Goal: Task Accomplishment & Management: Use online tool/utility

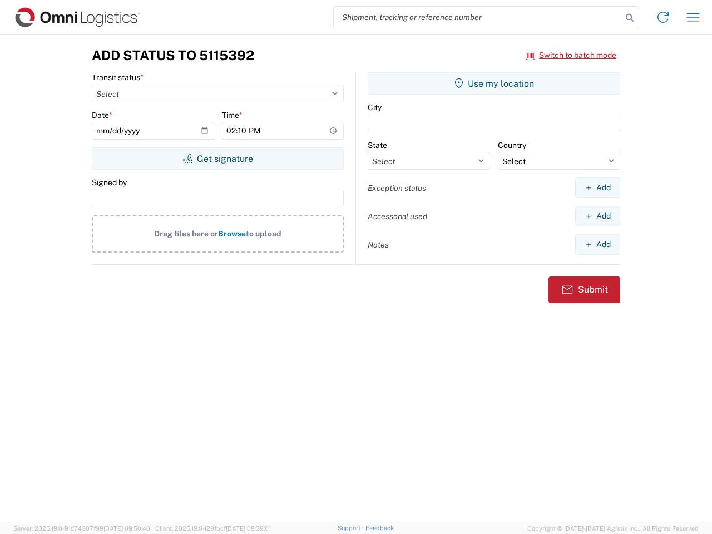
click at [478, 17] on input "search" at bounding box center [478, 17] width 288 height 21
click at [629, 18] on icon at bounding box center [630, 18] width 16 height 16
click at [663, 17] on icon at bounding box center [663, 17] width 18 height 18
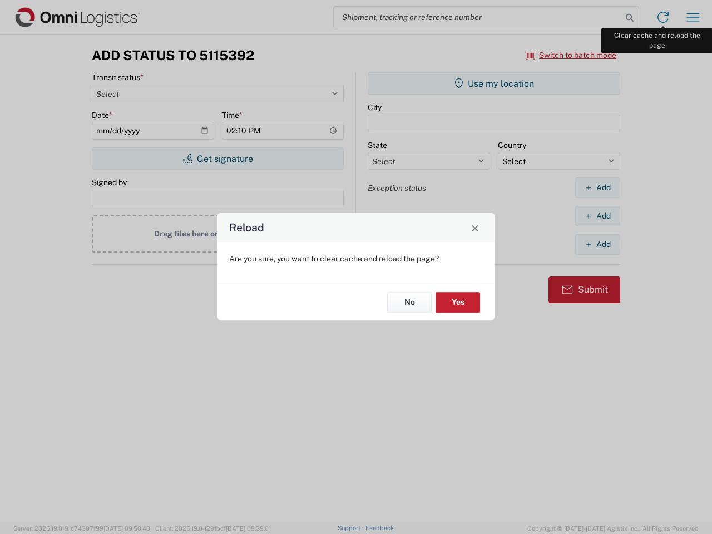
click at [693, 17] on div "Reload Are you sure, you want to clear cache and reload the page? No Yes" at bounding box center [356, 267] width 712 height 534
click at [571, 55] on div "Reload Are you sure, you want to clear cache and reload the page? No Yes" at bounding box center [356, 267] width 712 height 534
click at [217, 158] on div "Reload Are you sure, you want to clear cache and reload the page? No Yes" at bounding box center [356, 267] width 712 height 534
click at [494, 83] on div "Reload Are you sure, you want to clear cache and reload the page? No Yes" at bounding box center [356, 267] width 712 height 534
click at [597, 187] on div "Reload Are you sure, you want to clear cache and reload the page? No Yes" at bounding box center [356, 267] width 712 height 534
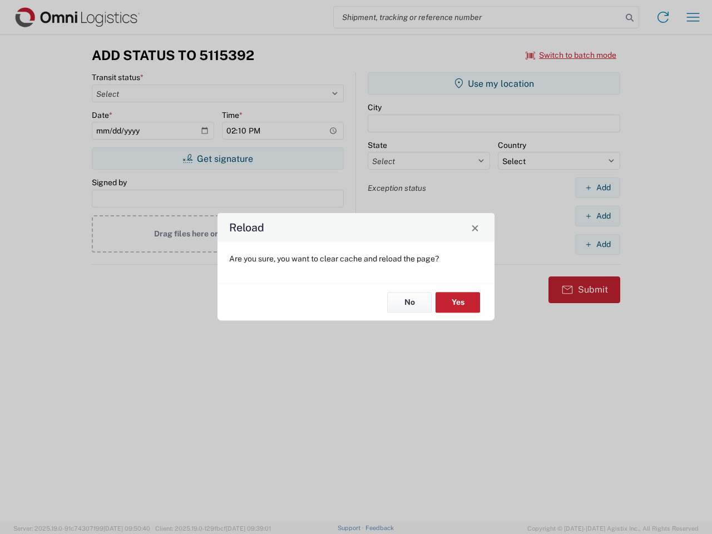
click at [597, 216] on div "Reload Are you sure, you want to clear cache and reload the page? No Yes" at bounding box center [356, 267] width 712 height 534
click at [597, 244] on div "Reload Are you sure, you want to clear cache and reload the page? No Yes" at bounding box center [356, 267] width 712 height 534
